Goal: Task Accomplishment & Management: Complete application form

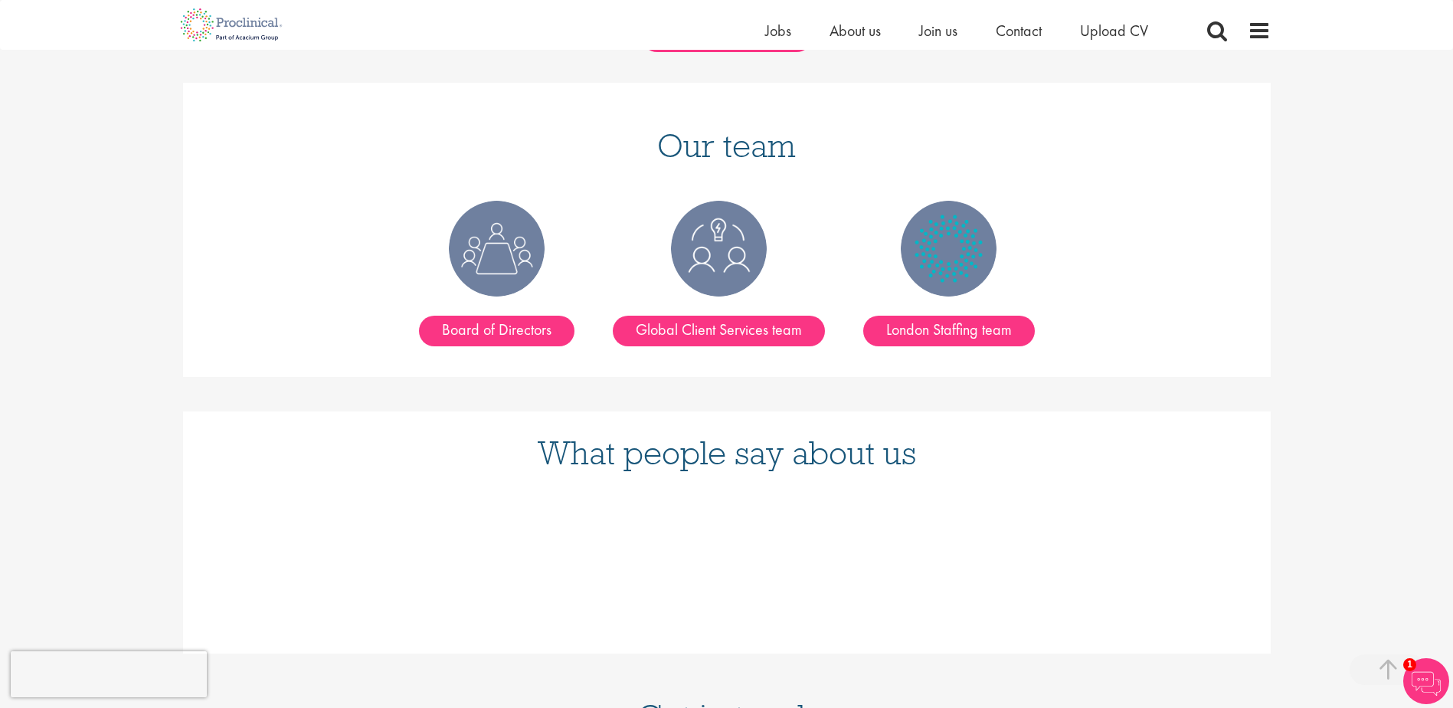
scroll to position [1839, 0]
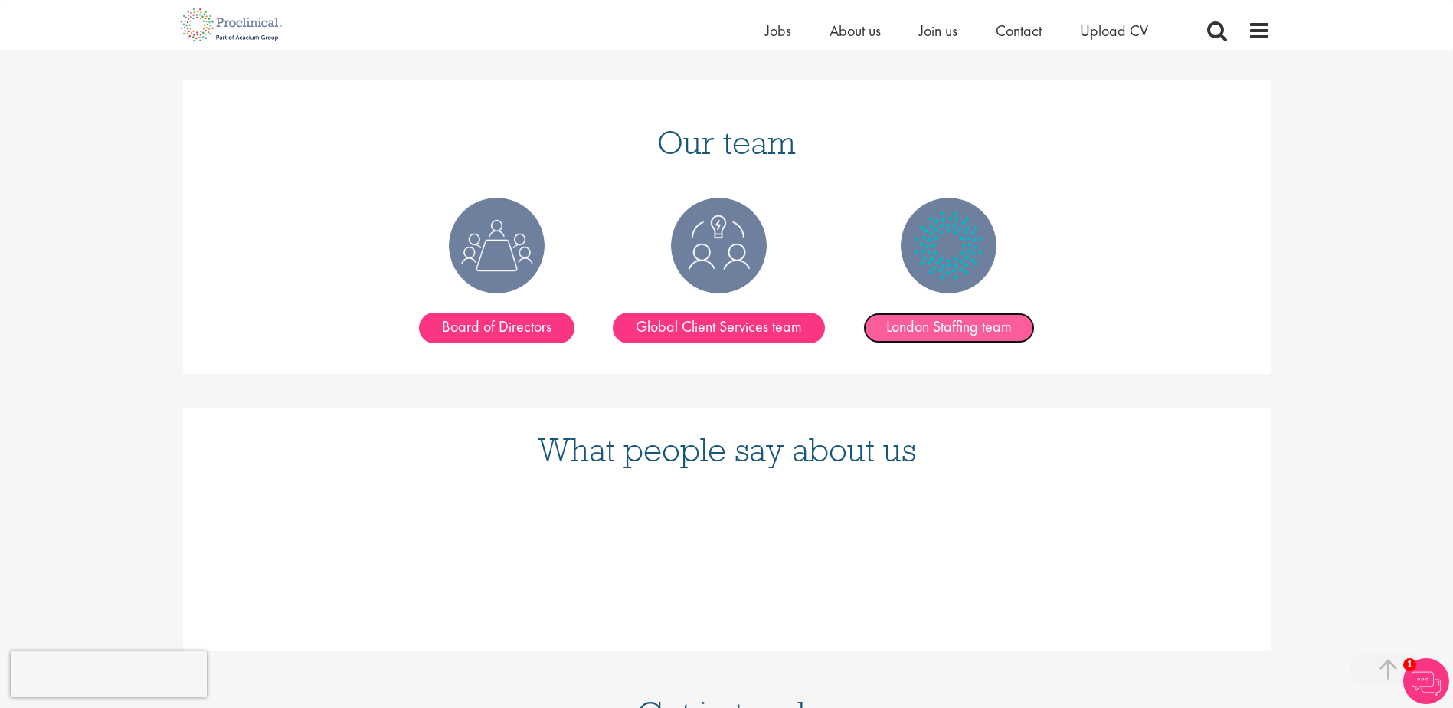
click at [965, 313] on link "London Staffing team" at bounding box center [949, 328] width 172 height 31
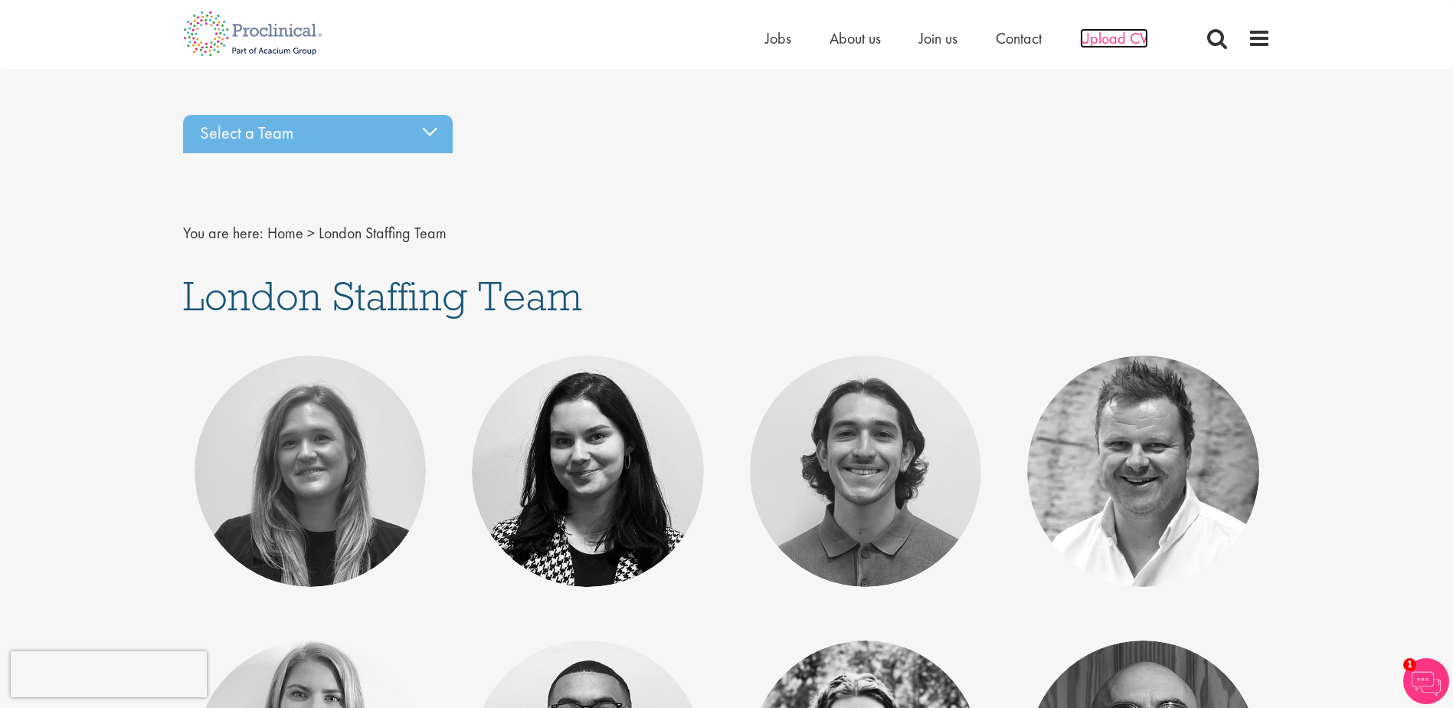
click at [1103, 41] on span "Upload CV" at bounding box center [1114, 38] width 68 height 20
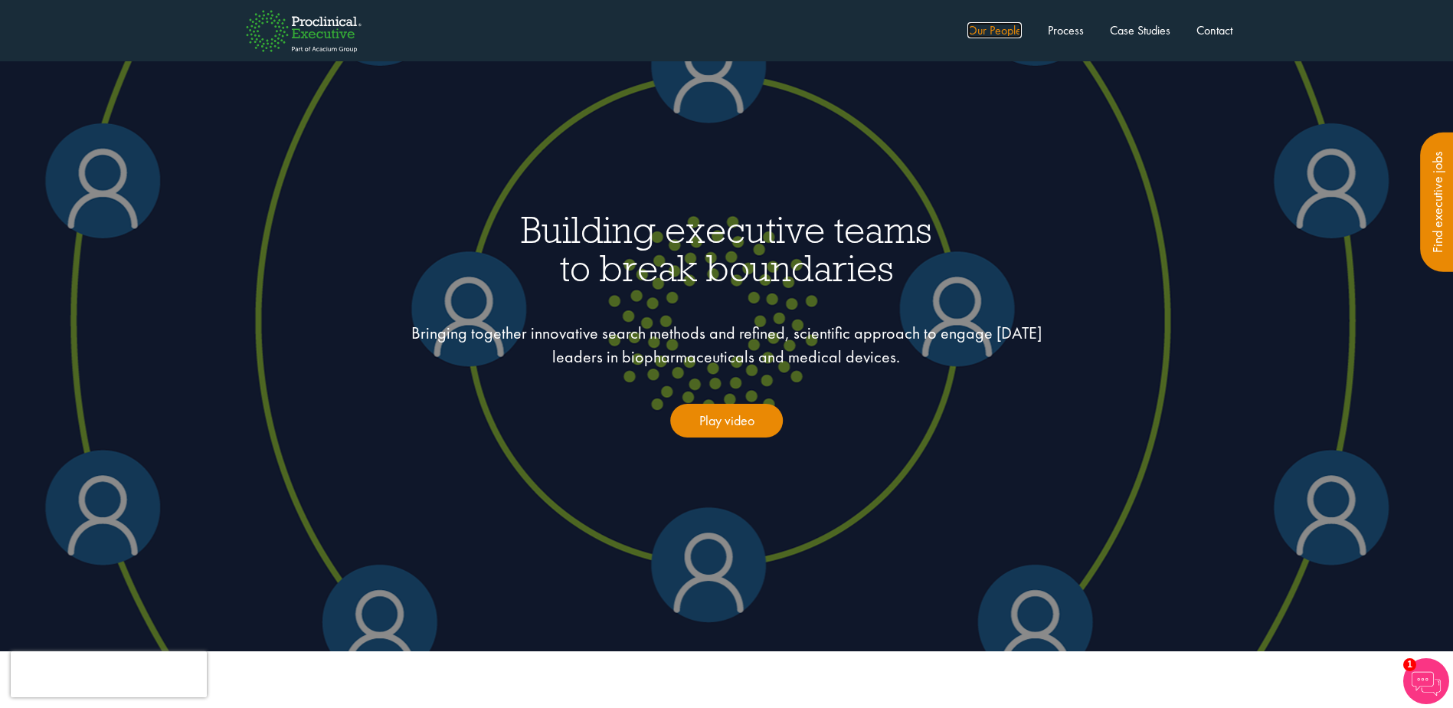
click at [994, 28] on link "Our People" at bounding box center [995, 30] width 54 height 16
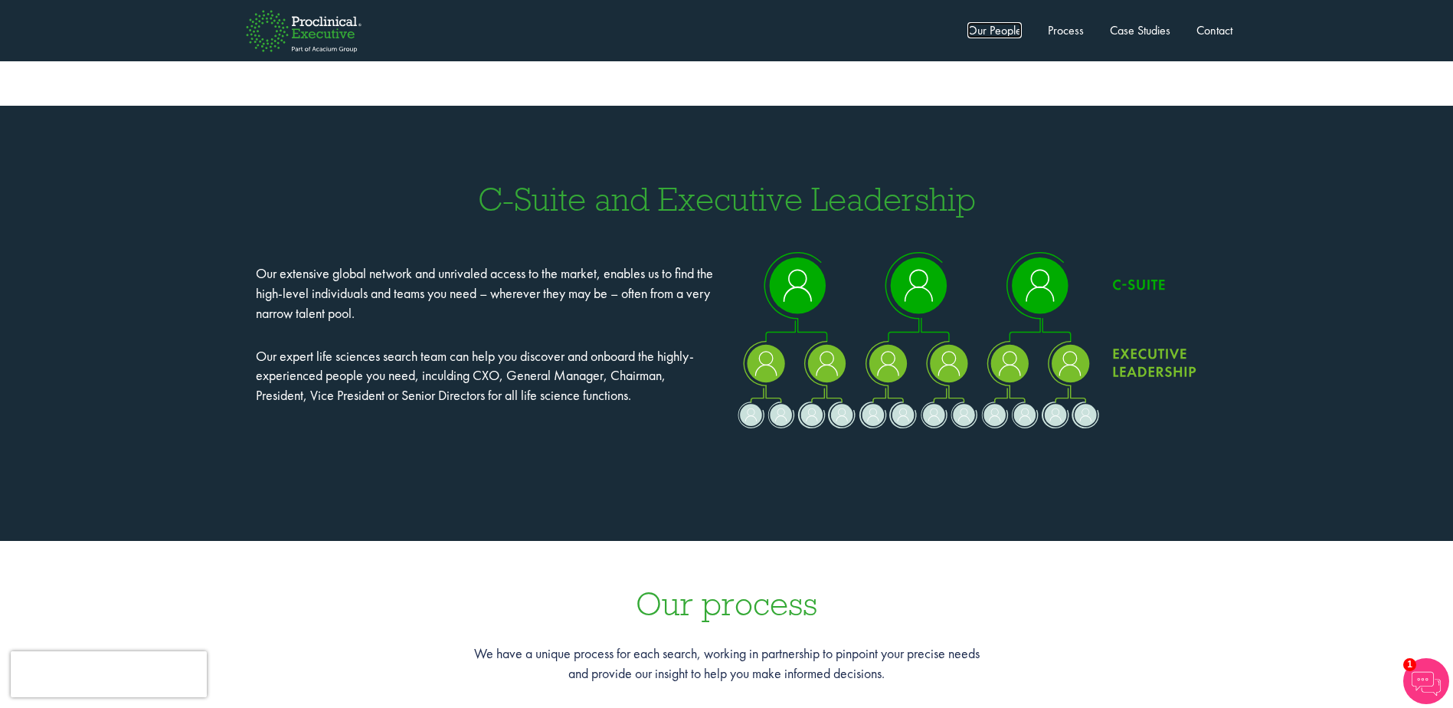
scroll to position [1224, 0]
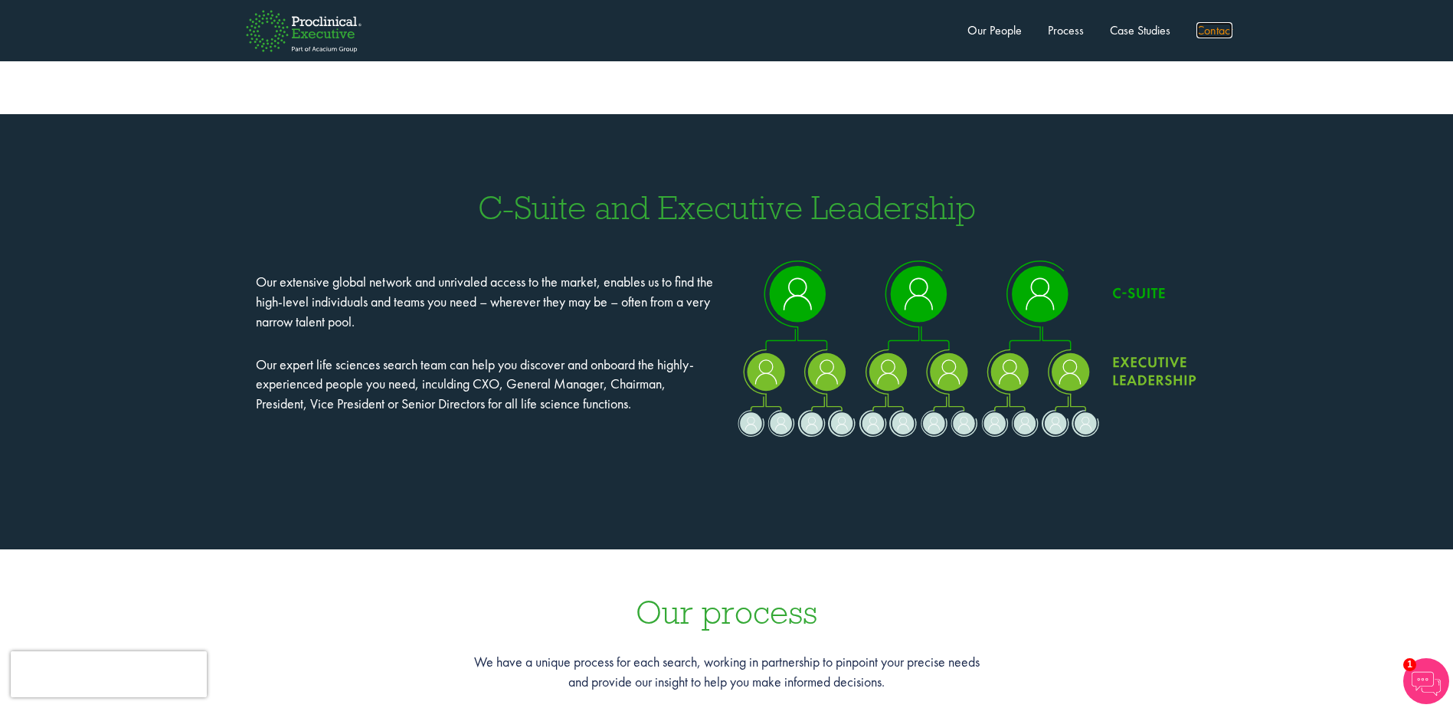
click at [1215, 30] on link "Contact" at bounding box center [1215, 30] width 36 height 16
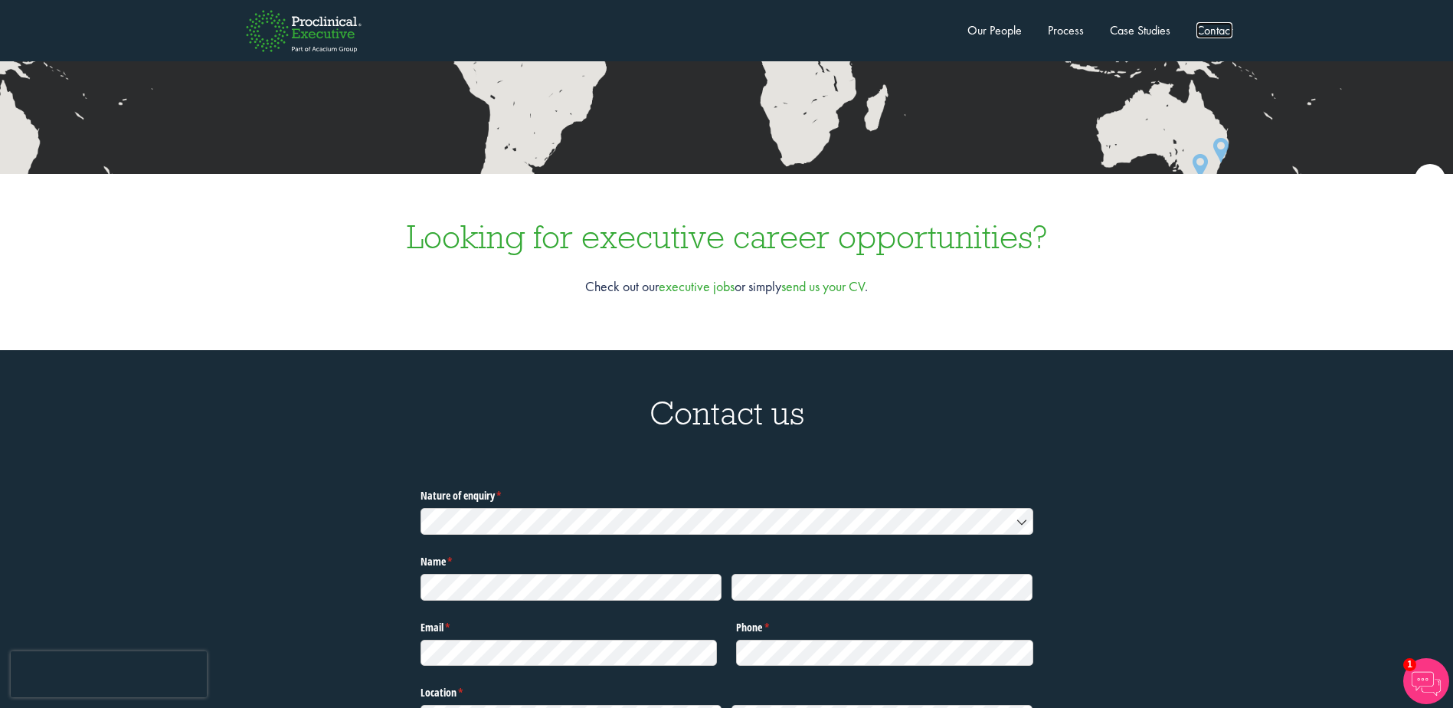
scroll to position [4595, 0]
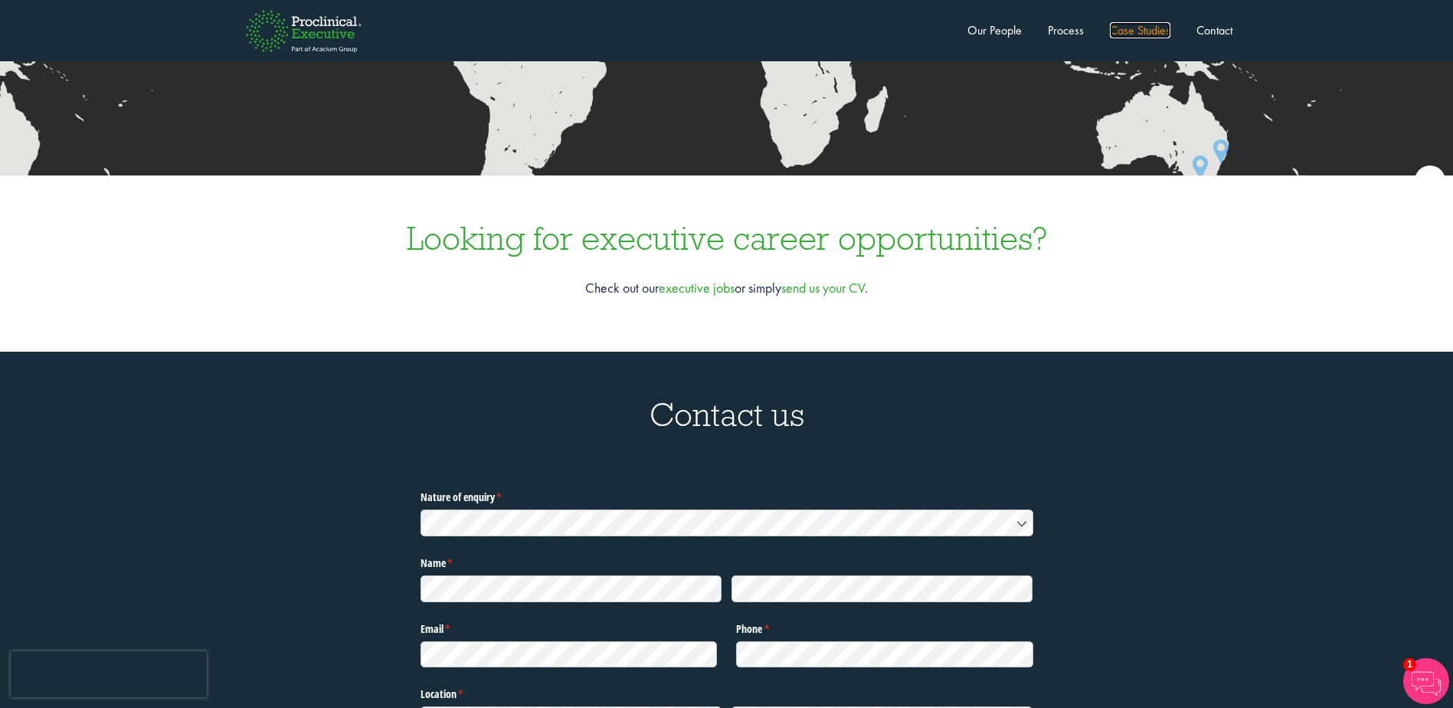
click at [1145, 30] on link "Case Studies" at bounding box center [1140, 30] width 61 height 16
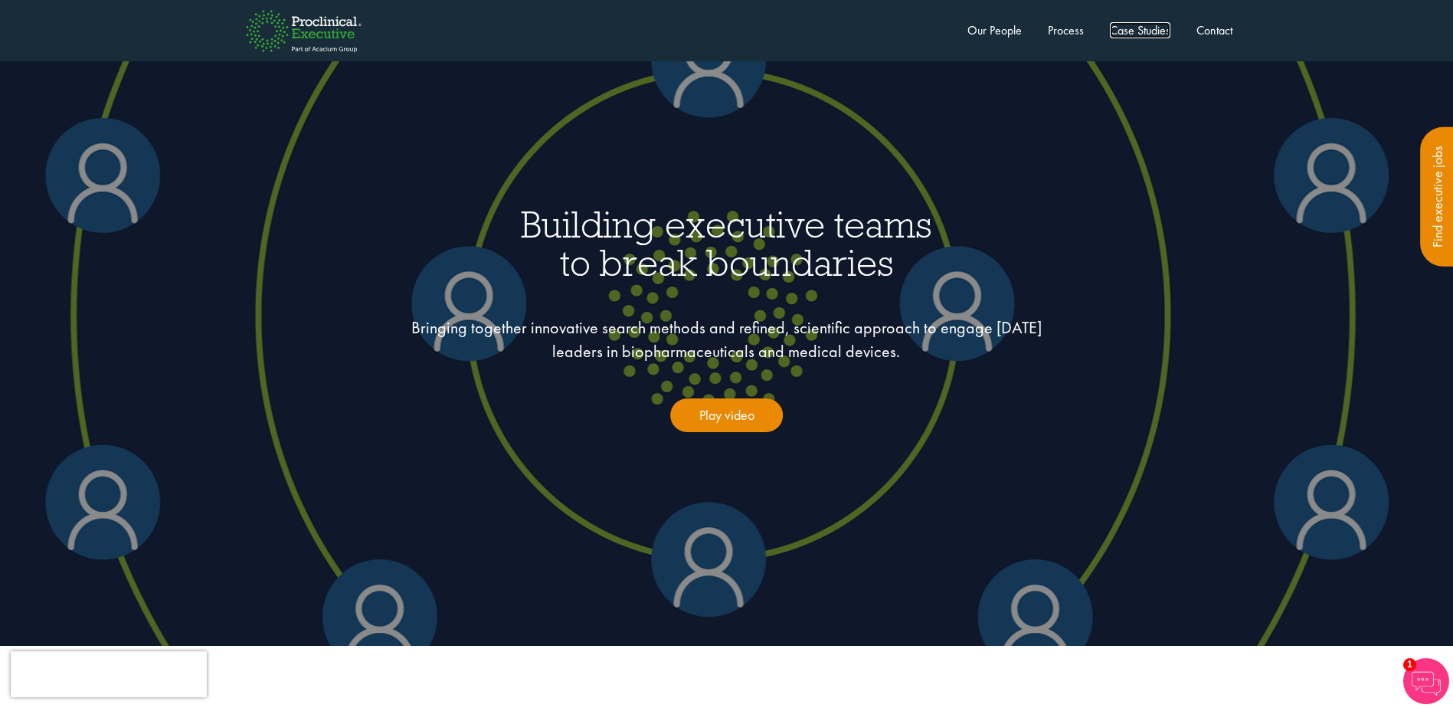
scroll to position [0, 0]
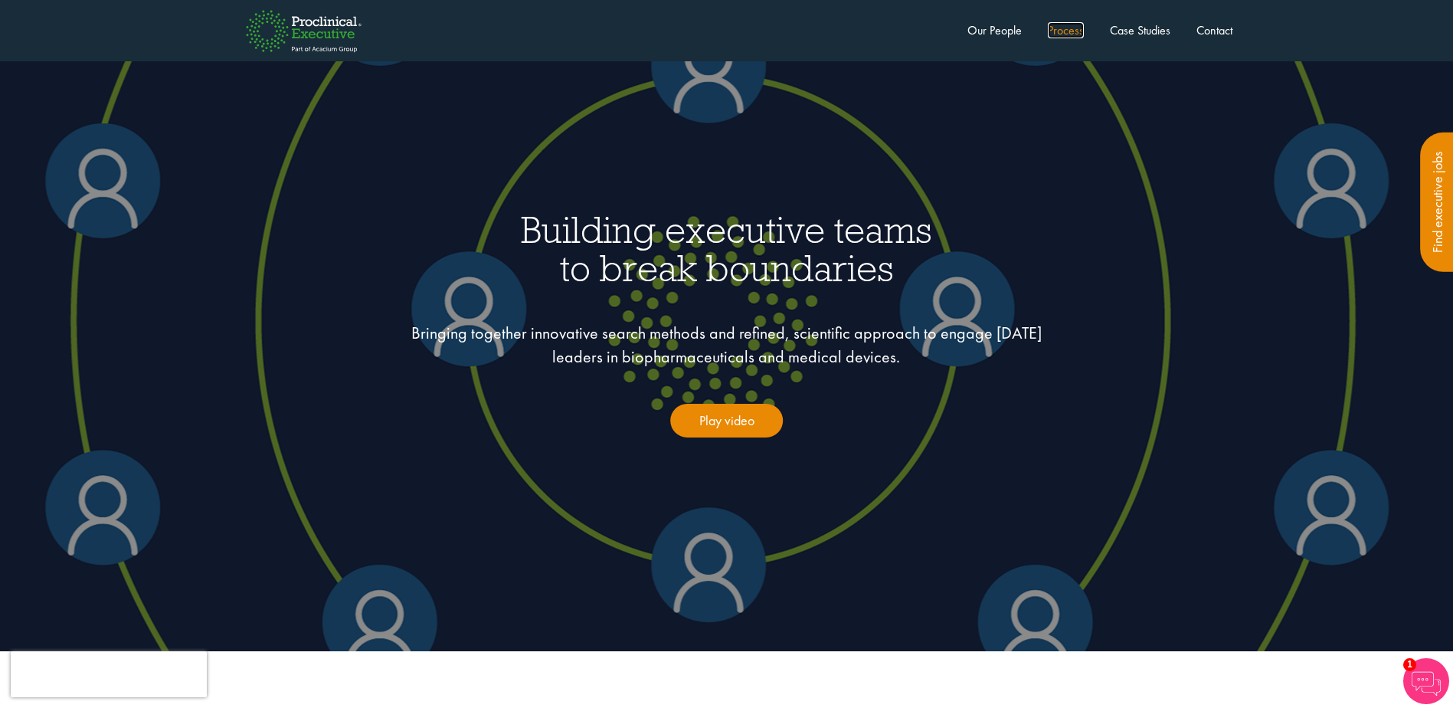
click at [1069, 34] on link "Process" at bounding box center [1066, 30] width 36 height 16
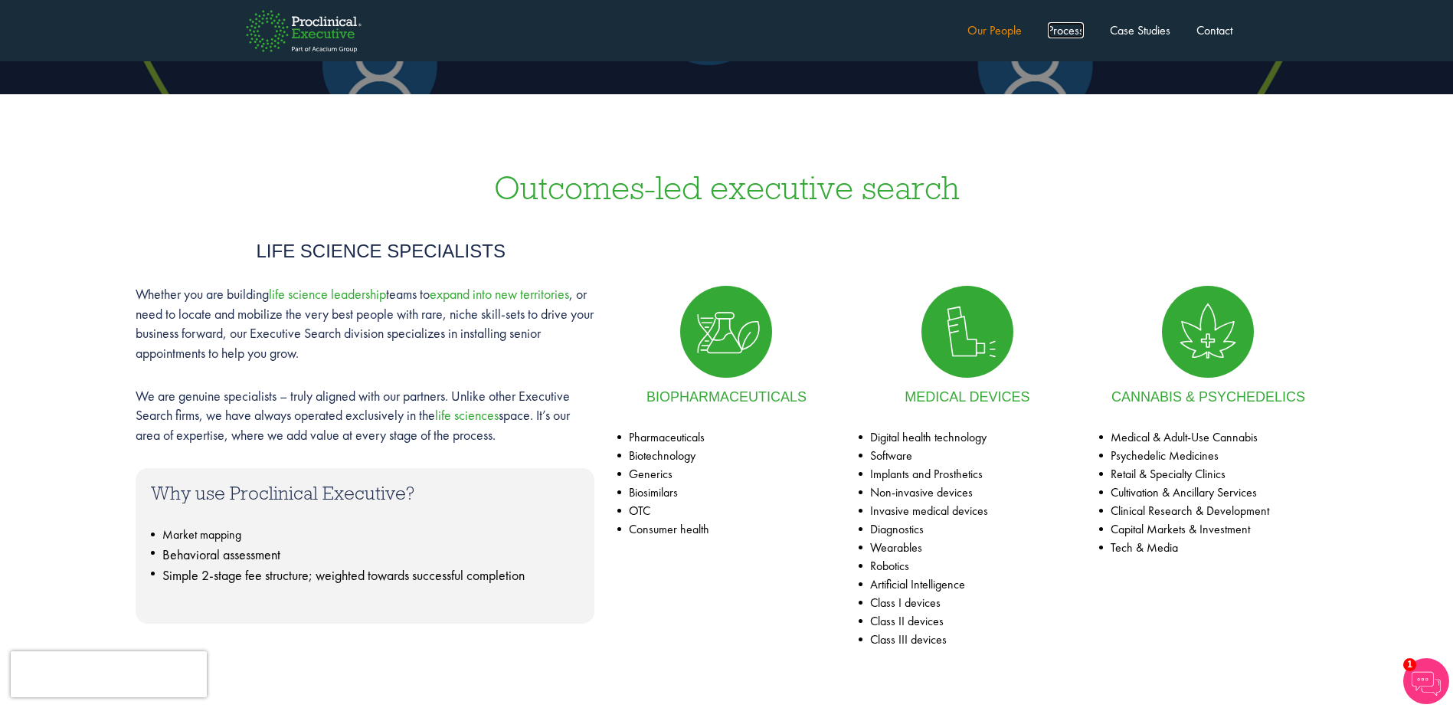
scroll to position [277, 0]
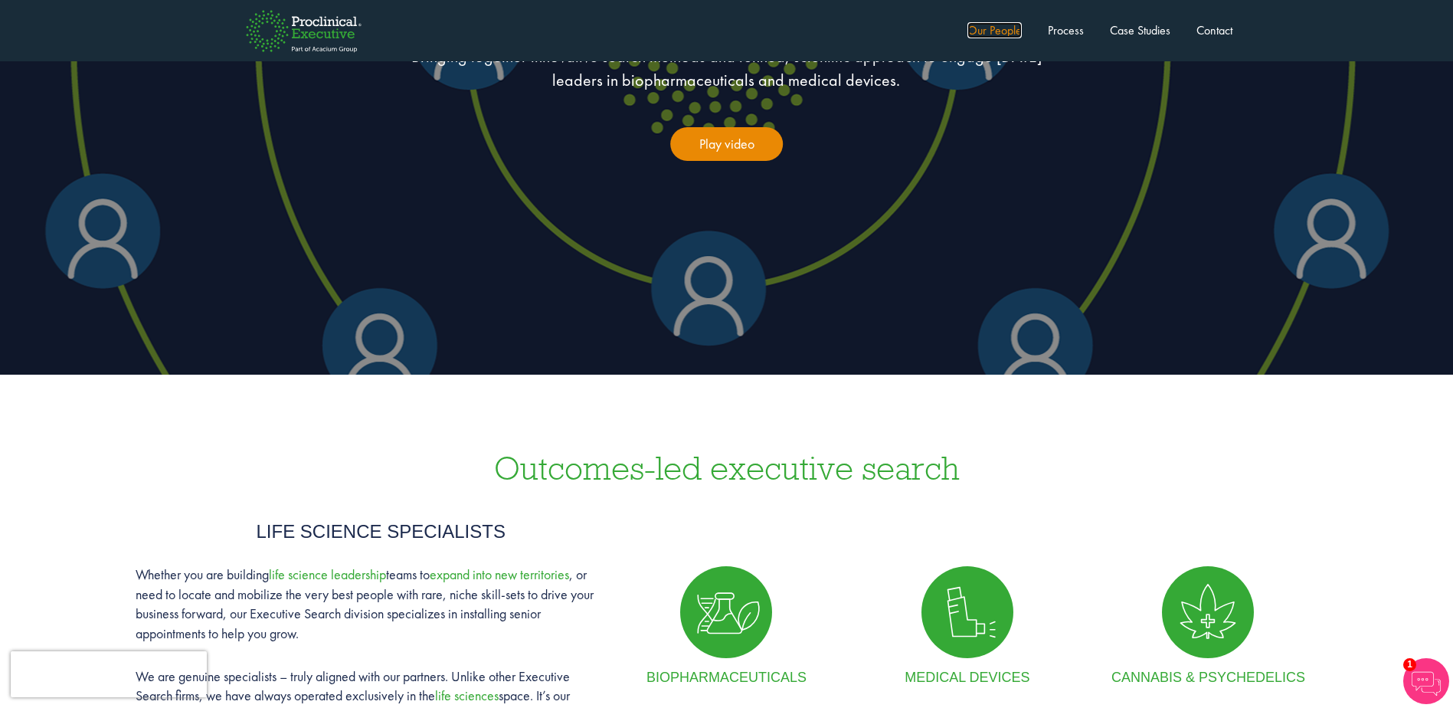
click at [1007, 34] on link "Our People" at bounding box center [995, 30] width 54 height 16
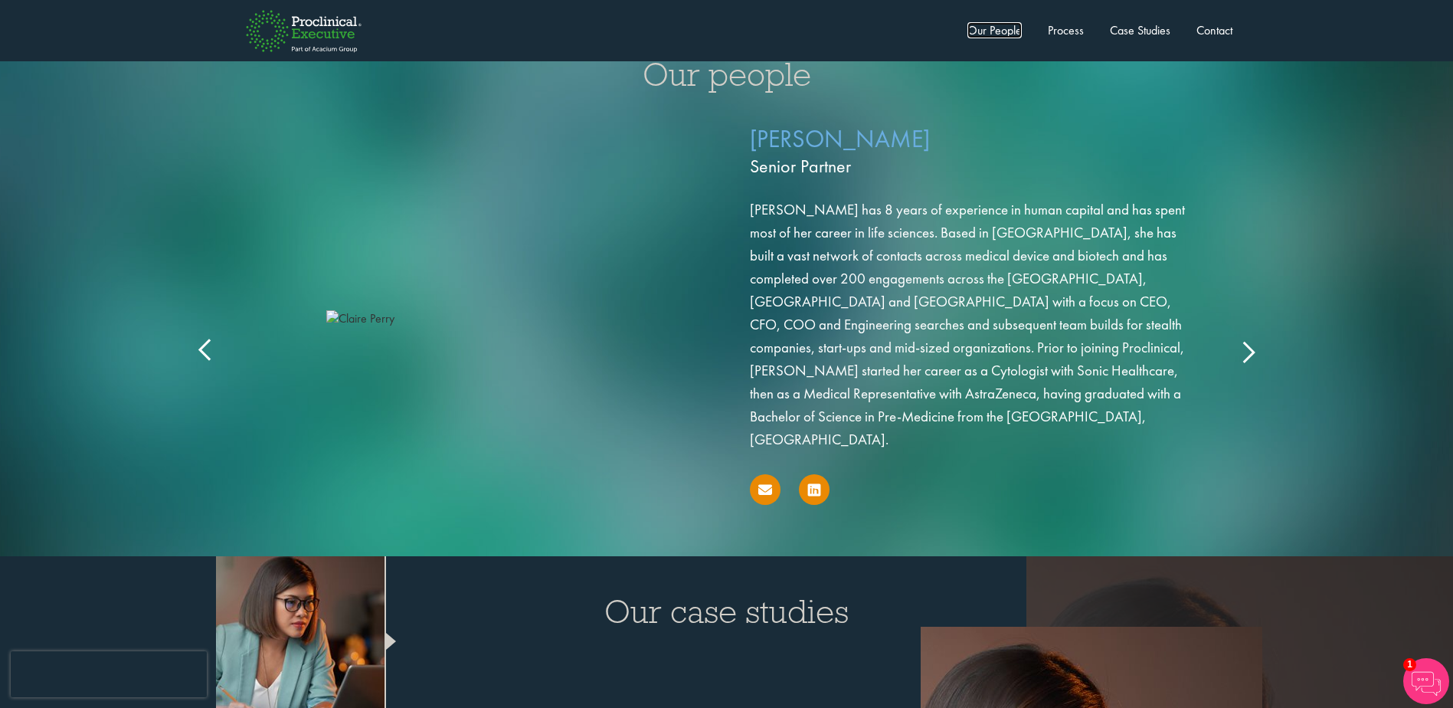
scroll to position [2453, 0]
click at [1248, 350] on icon at bounding box center [1248, 350] width 0 height 0
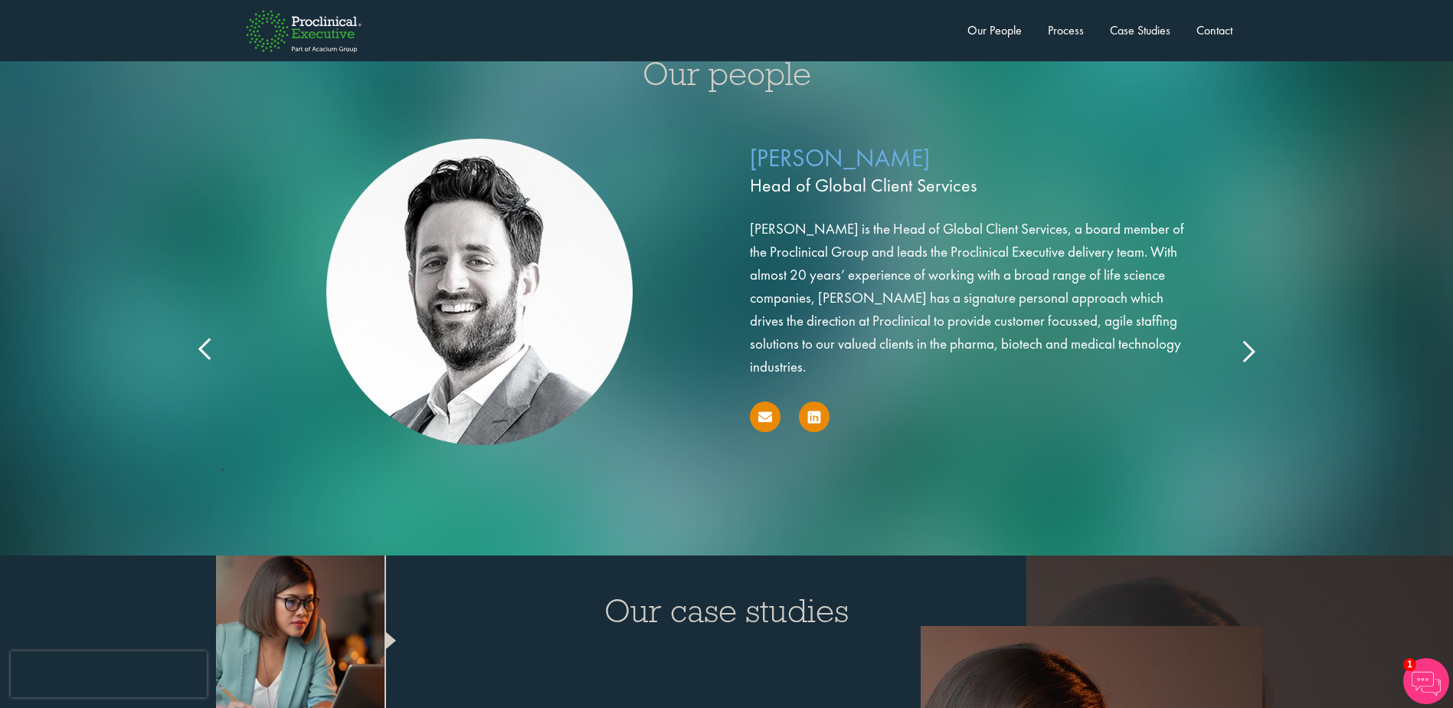
click at [1248, 350] on icon at bounding box center [1248, 350] width 0 height 0
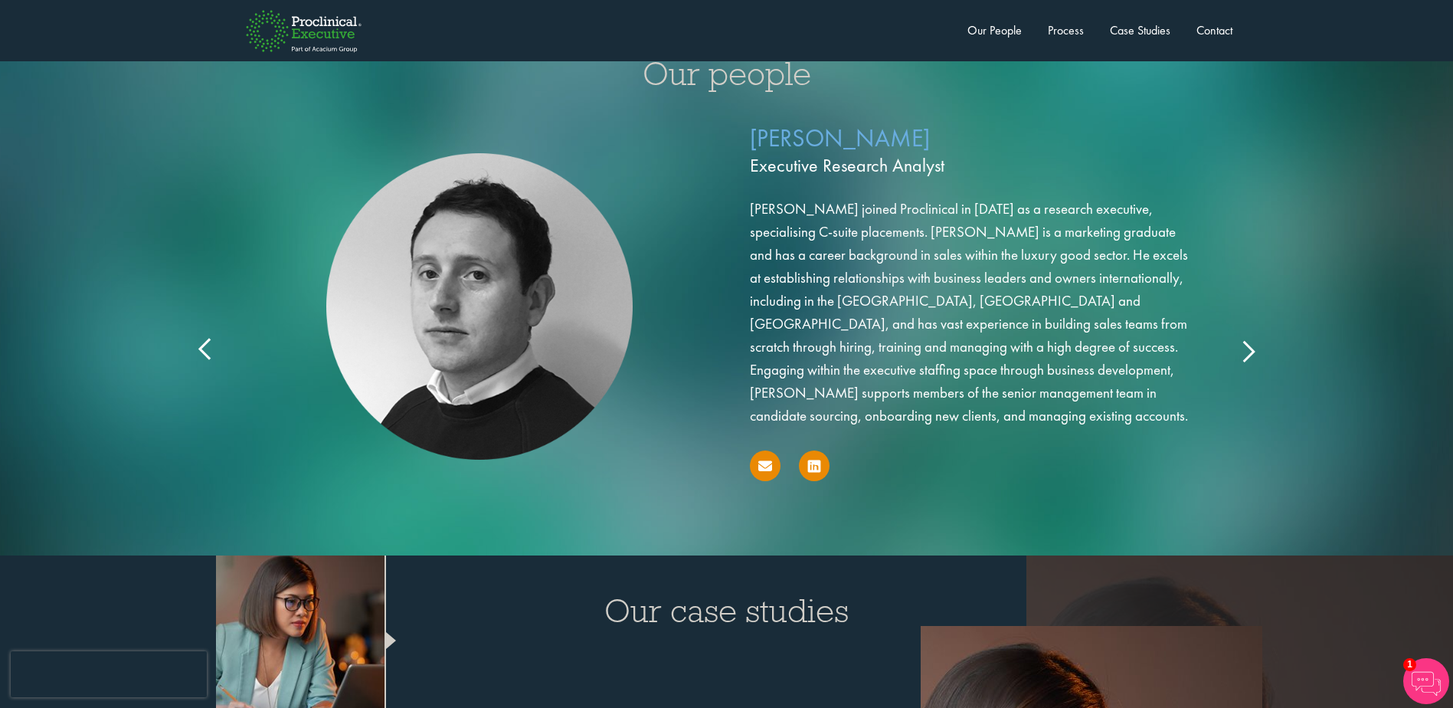
click at [1248, 350] on icon at bounding box center [1248, 350] width 0 height 0
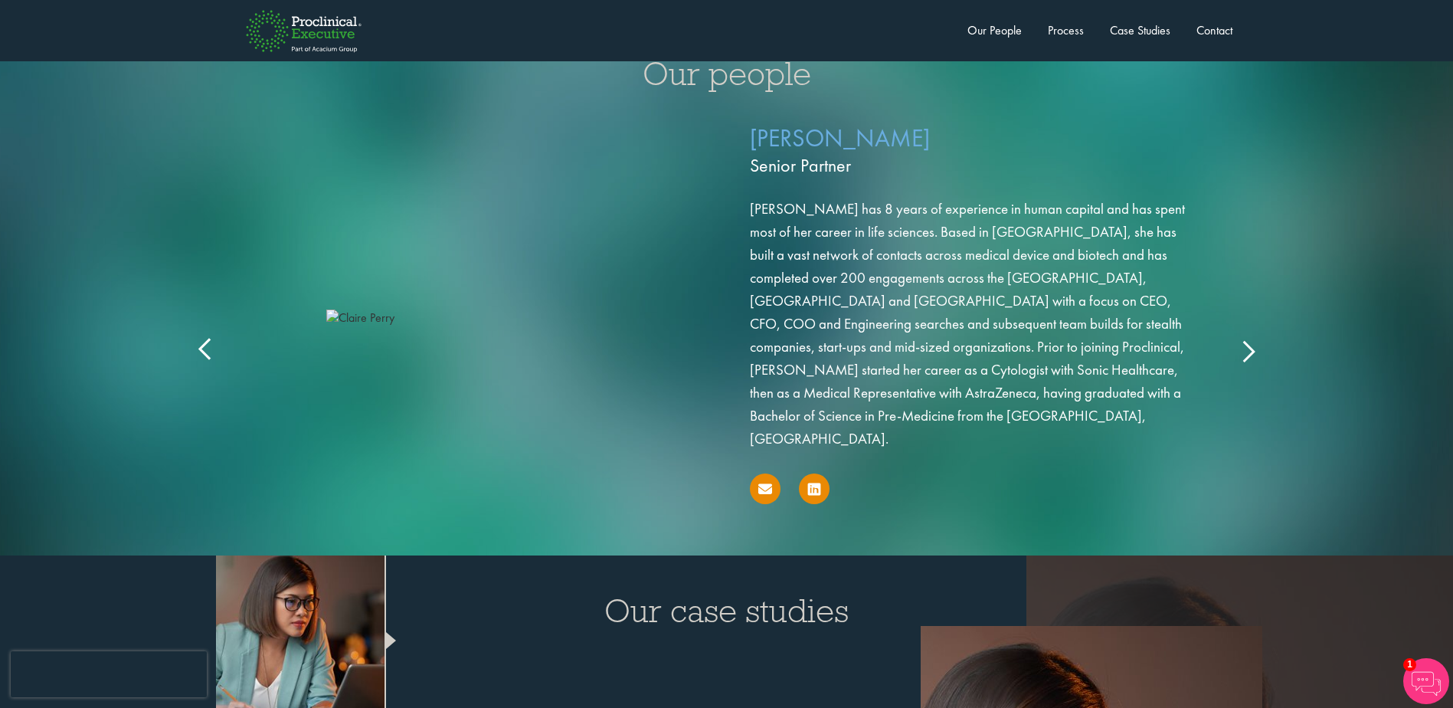
click at [1248, 350] on icon at bounding box center [1248, 350] width 0 height 0
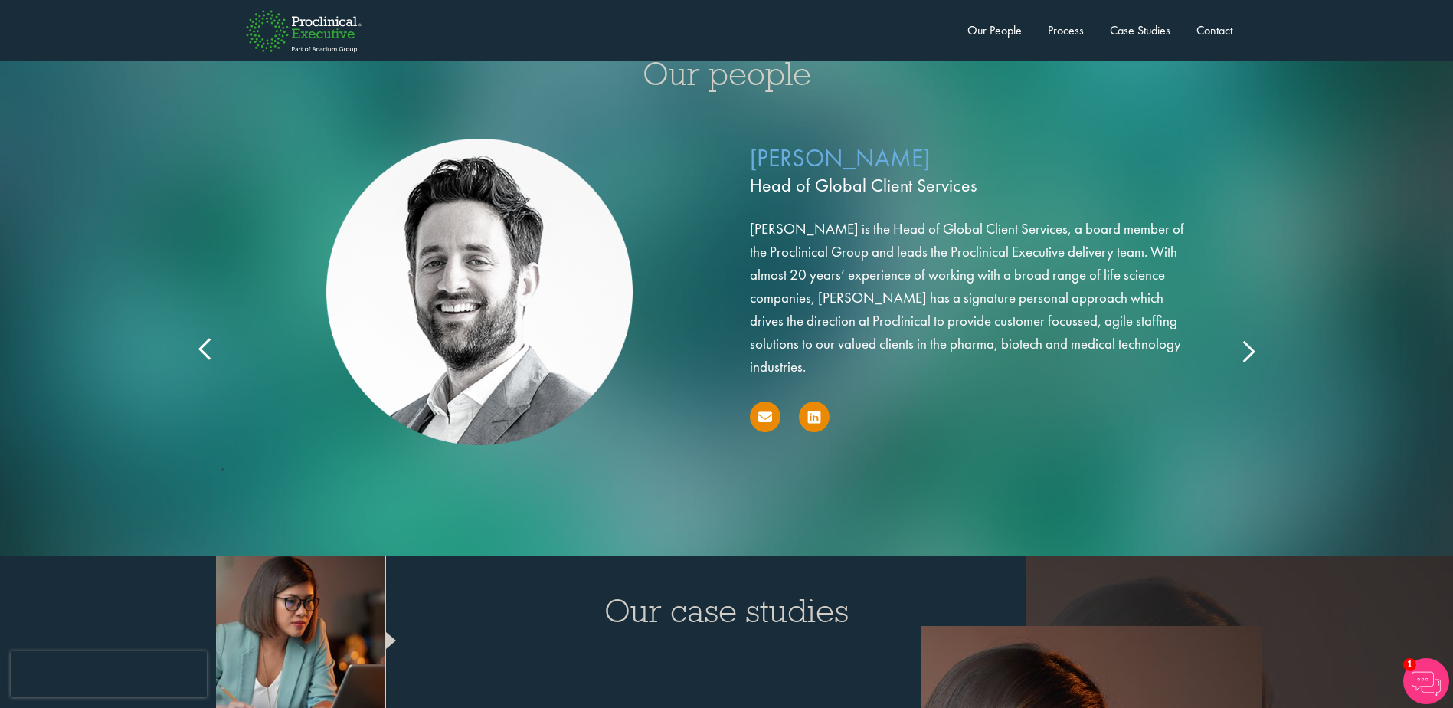
click at [206, 350] on icon at bounding box center [206, 350] width 0 height 0
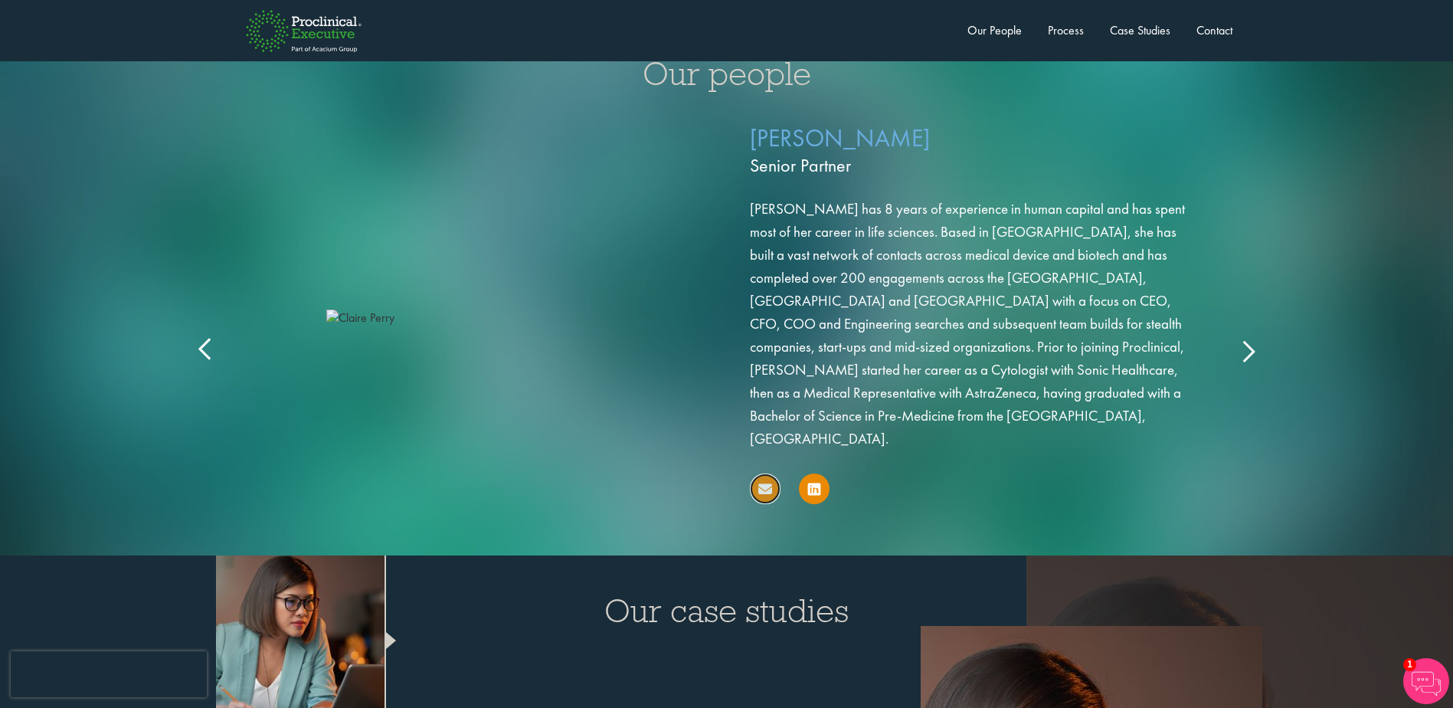
click at [766, 482] on icon at bounding box center [765, 489] width 14 height 14
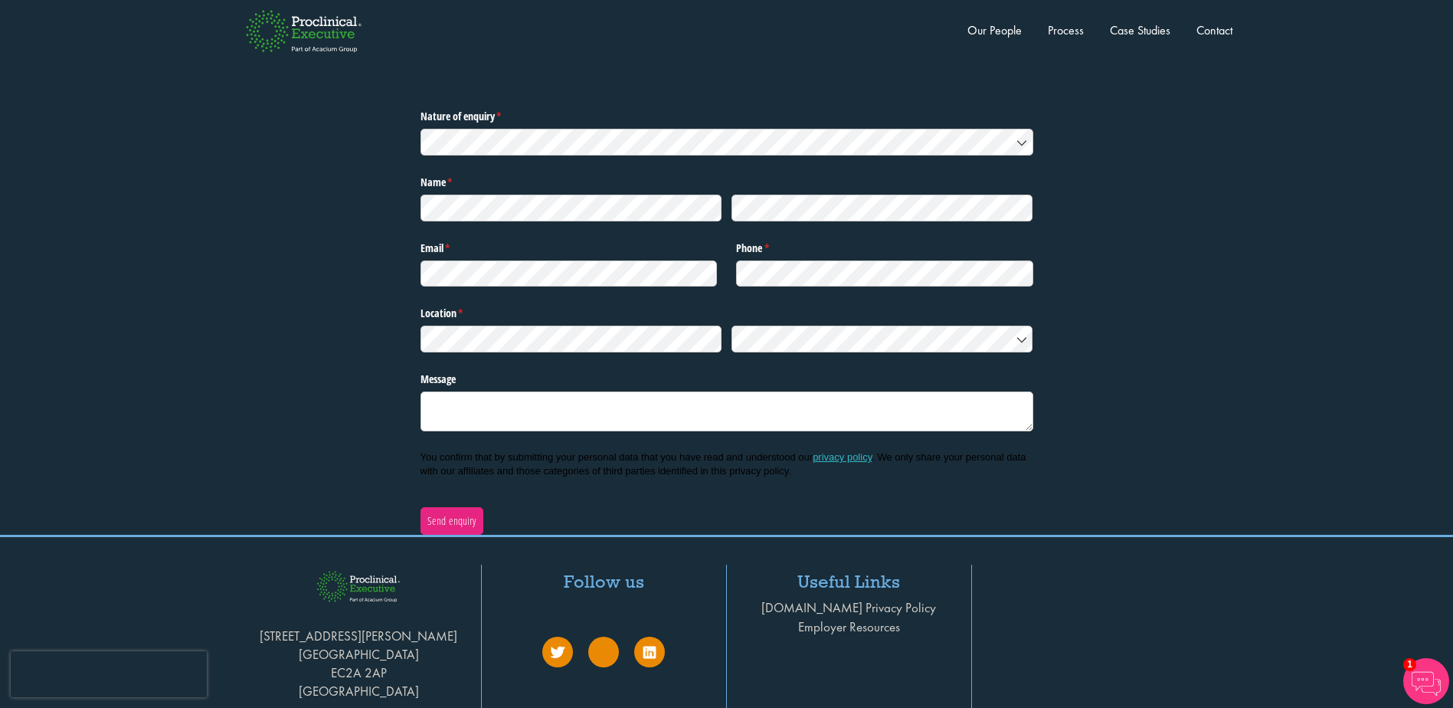
scroll to position [4978, 0]
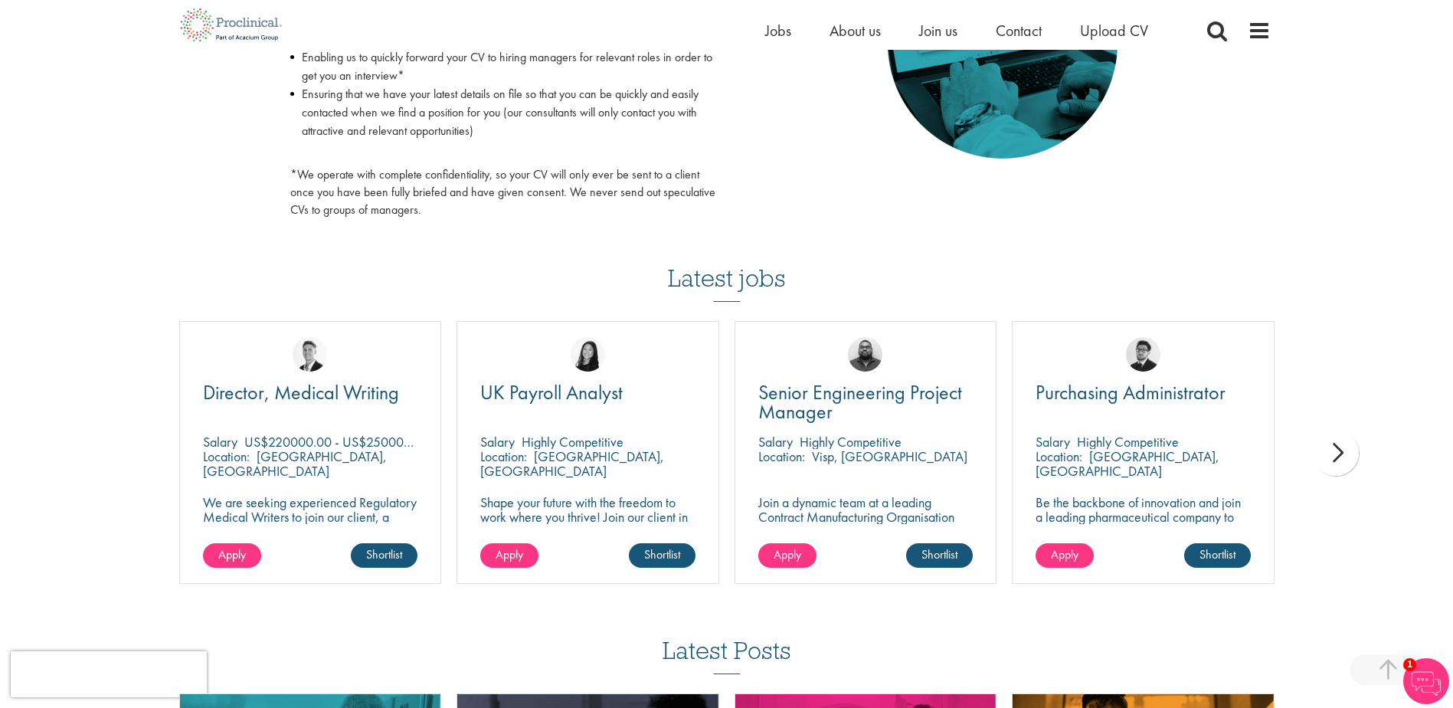
scroll to position [843, 0]
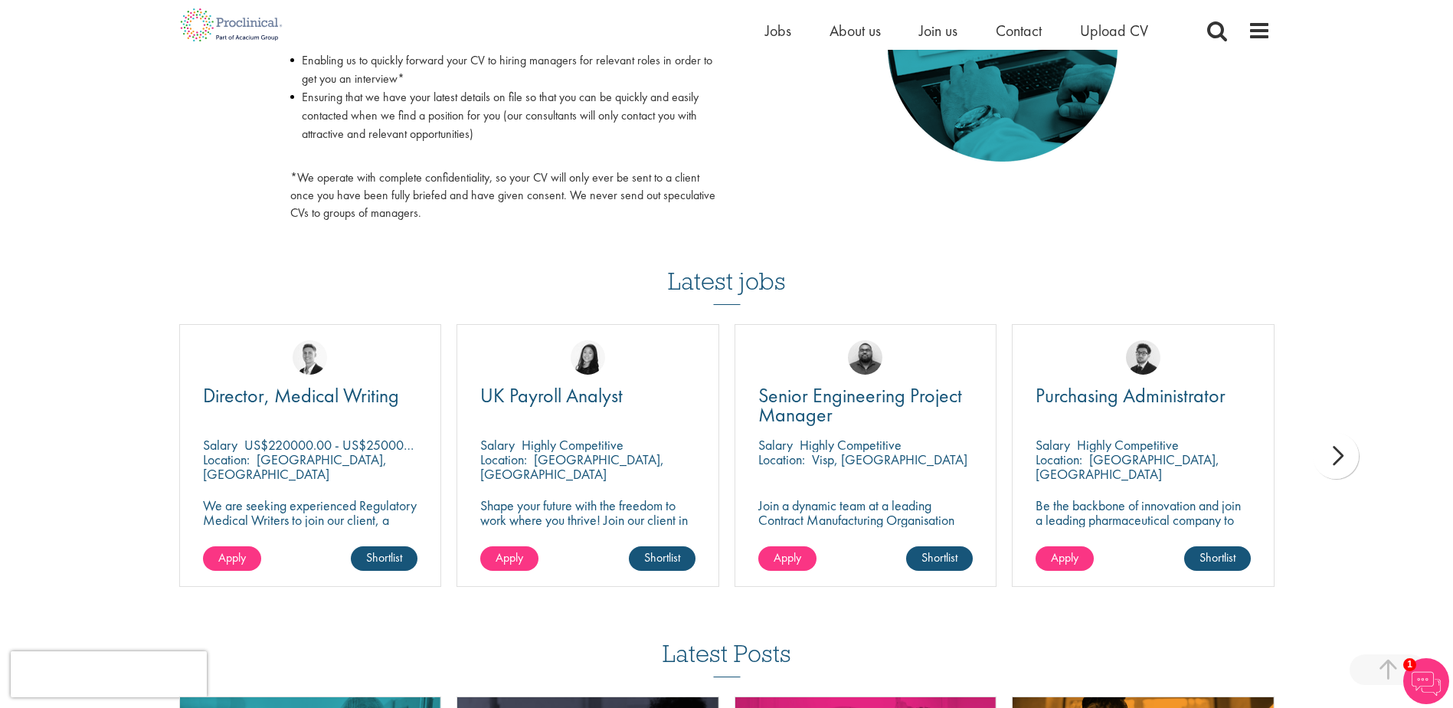
click at [1430, 673] on img at bounding box center [1426, 681] width 46 height 46
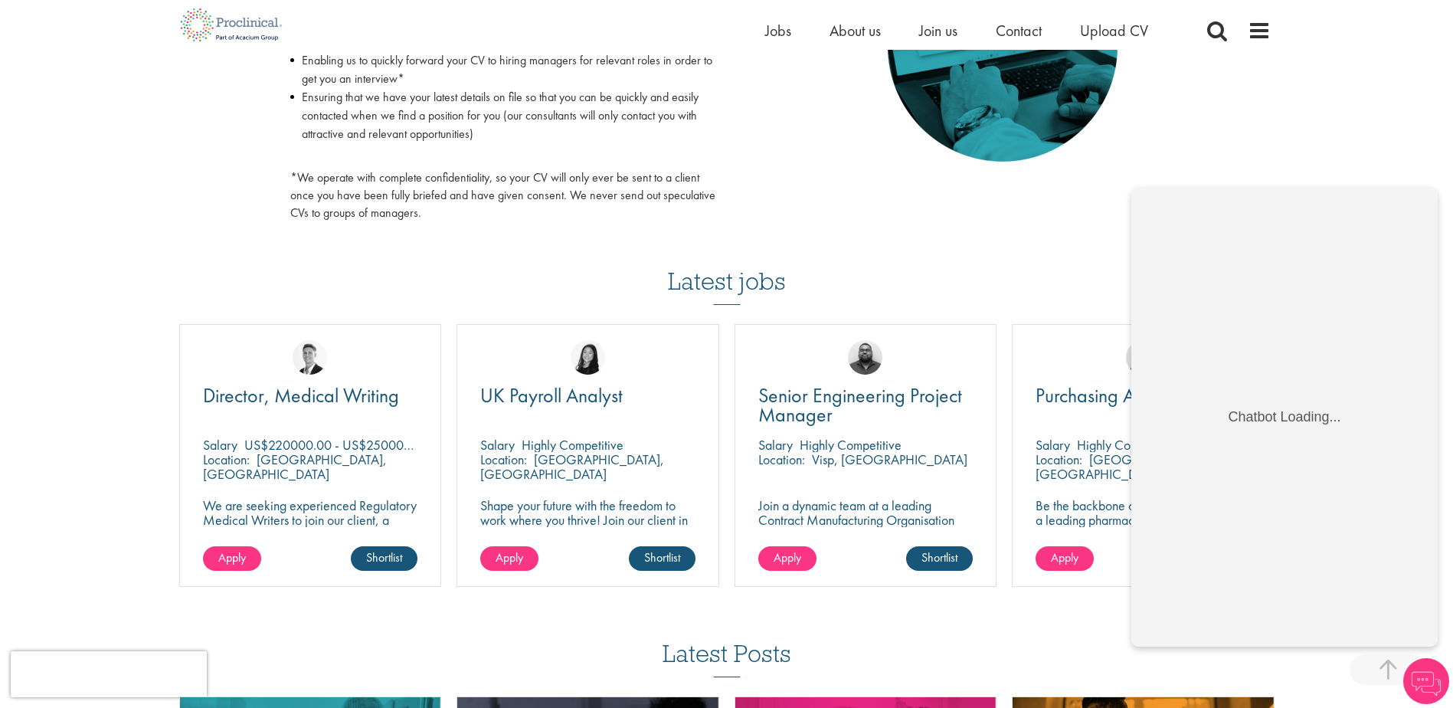
click at [1327, 101] on div "You are here: Home > Upload CV Upload CV Start getting matched with new jobs as…" at bounding box center [726, 87] width 1453 height 1861
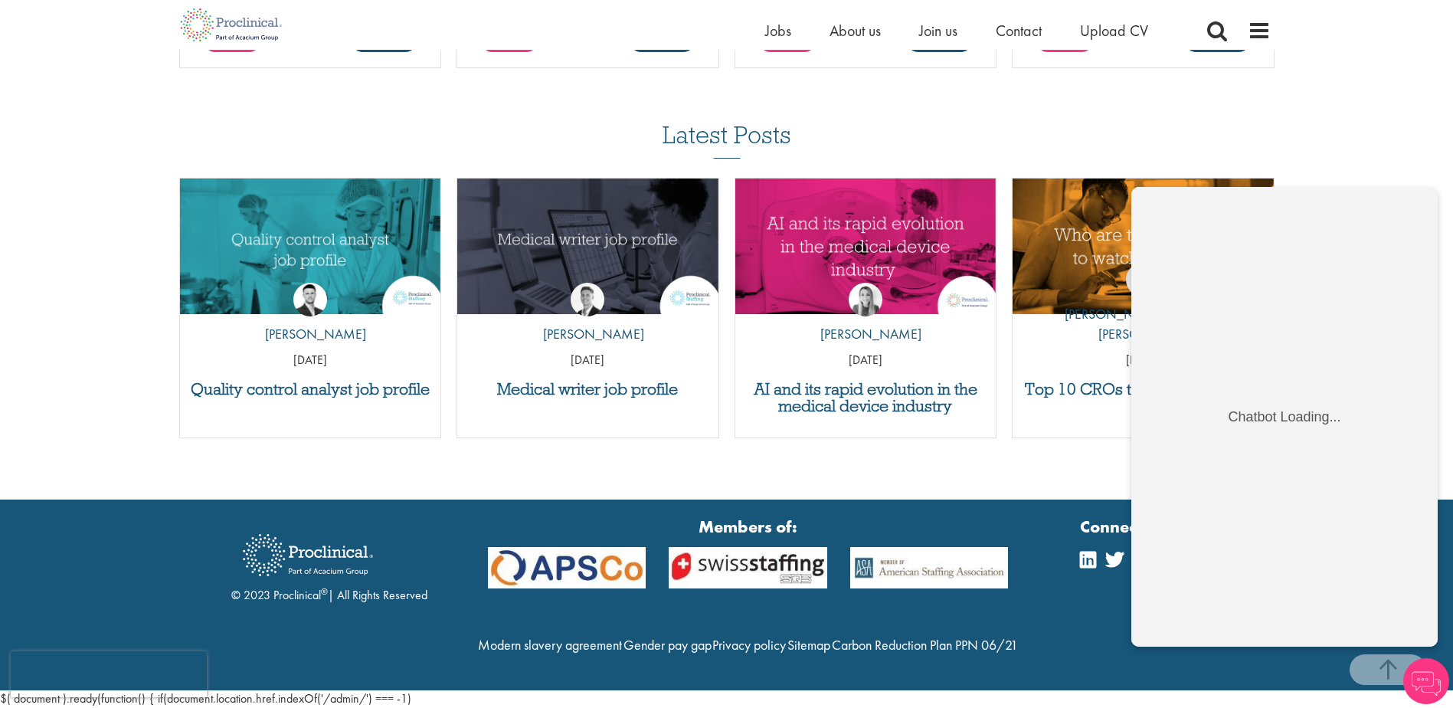
scroll to position [1394, 0]
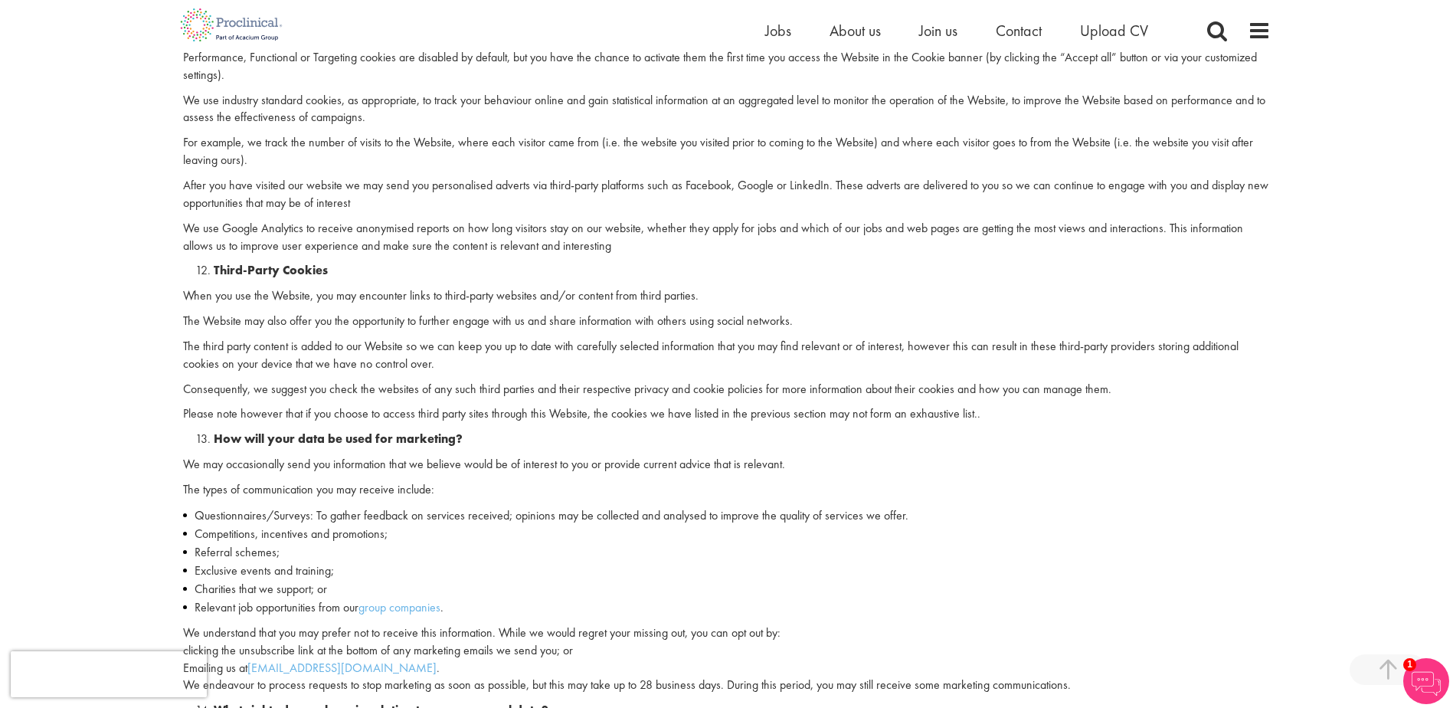
scroll to position [2629, 0]
